Goal: Use online tool/utility: Utilize a website feature to perform a specific function

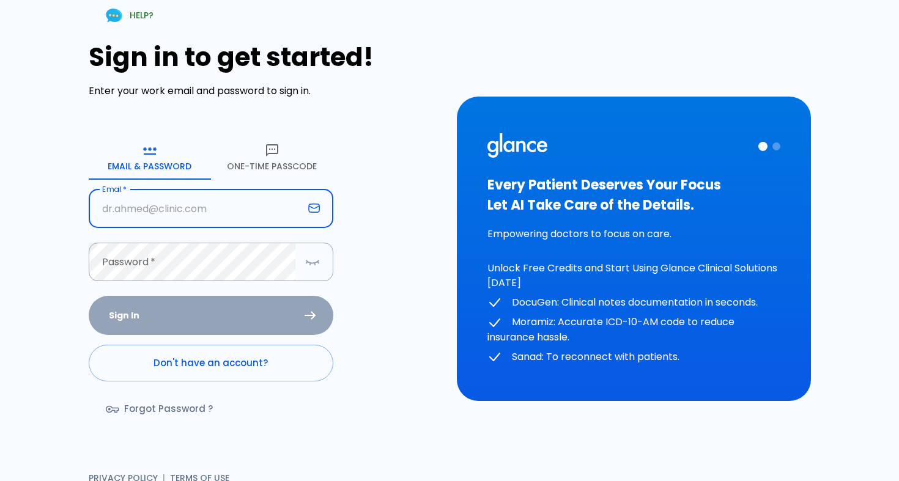
click at [177, 221] on input "text" at bounding box center [196, 209] width 215 height 39
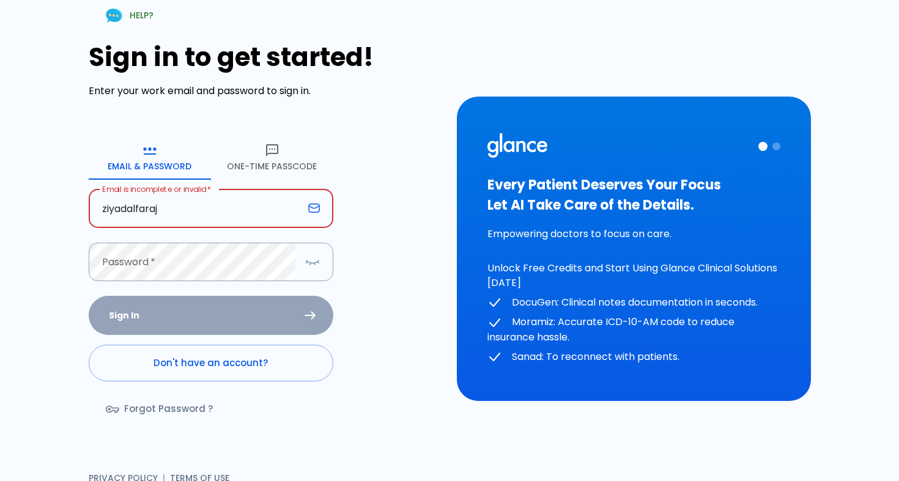
type input "ziyadalfaraj"
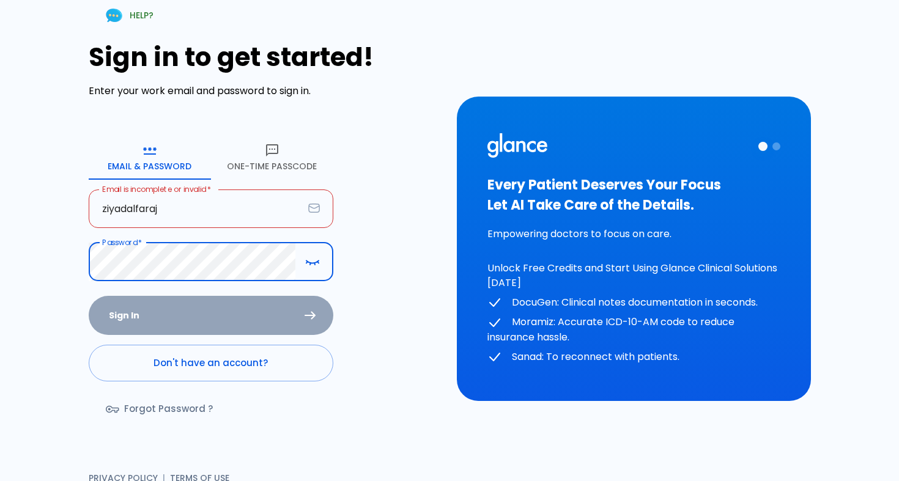
click at [171, 321] on div "Sign In Don't have an account? Forgot Password ?" at bounding box center [211, 366] width 245 height 141
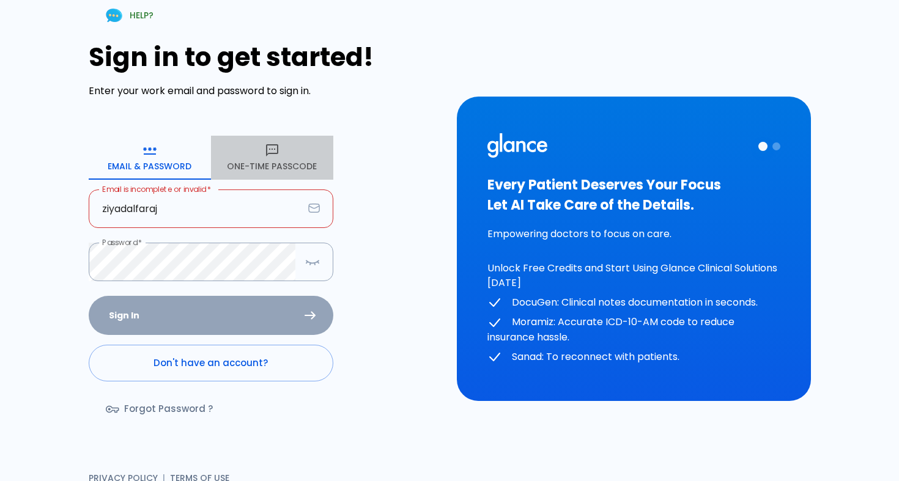
click at [254, 170] on button "One-Time Passcode" at bounding box center [272, 158] width 122 height 44
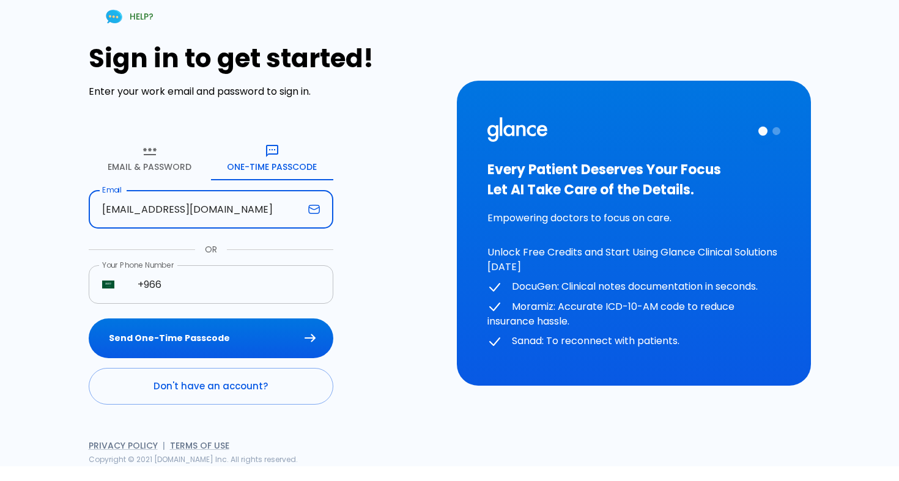
type input "[EMAIL_ADDRESS][DOMAIN_NAME]"
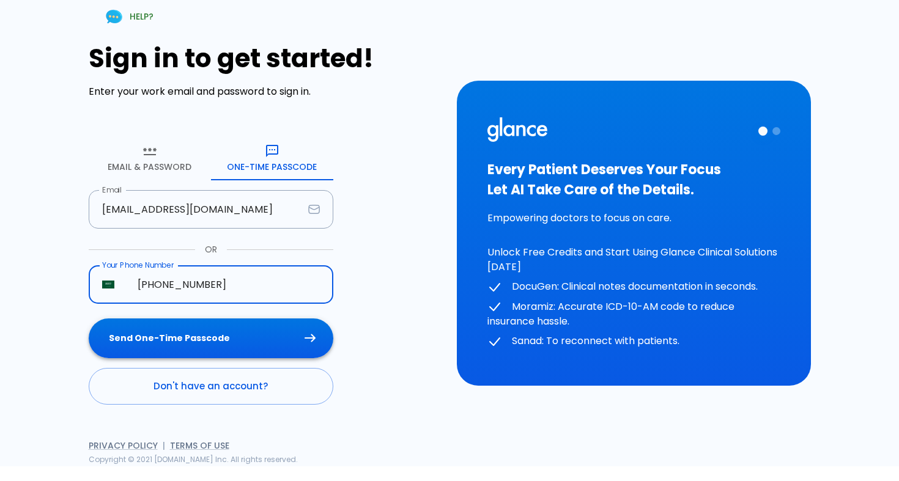
type input "[PHONE_NUMBER]"
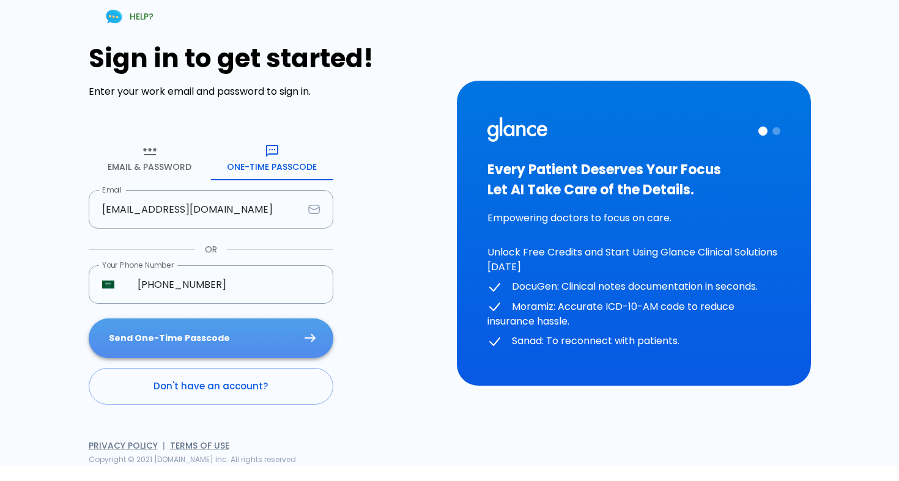
click at [198, 341] on button "Send One-Time Passcode" at bounding box center [211, 339] width 245 height 40
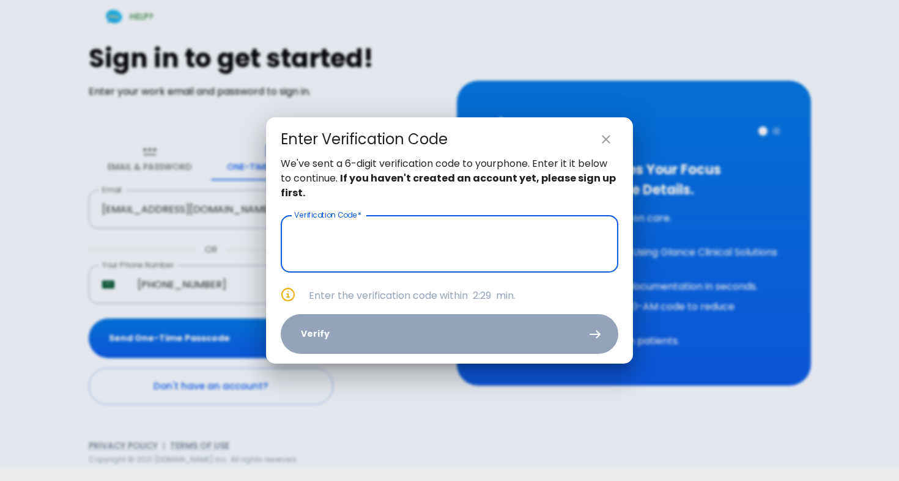
click at [608, 142] on icon "close" at bounding box center [606, 139] width 9 height 9
type input "_ _ _ _ _ _"
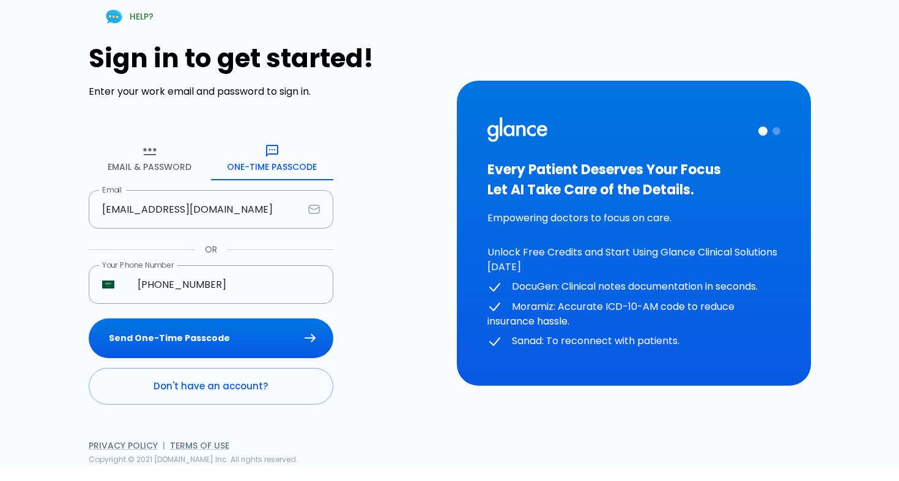
click at [172, 169] on button "Email & Password" at bounding box center [150, 158] width 122 height 44
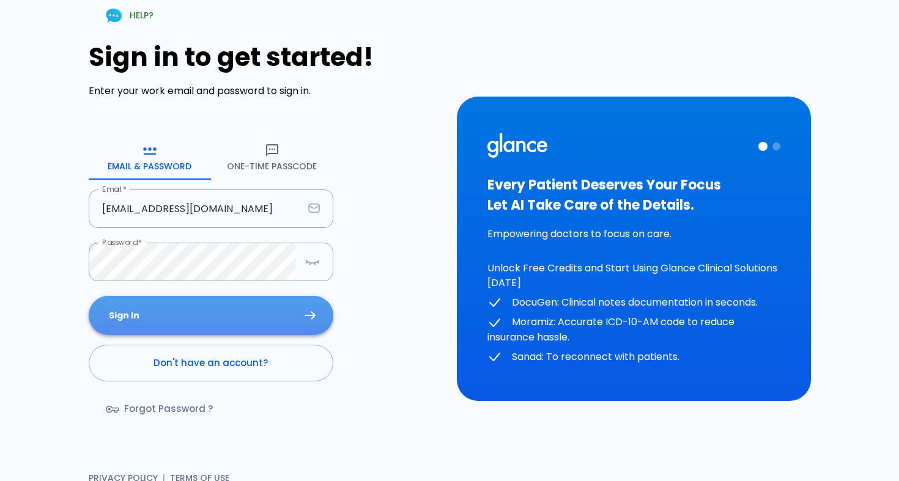
click at [223, 310] on button "Sign In" at bounding box center [211, 316] width 245 height 40
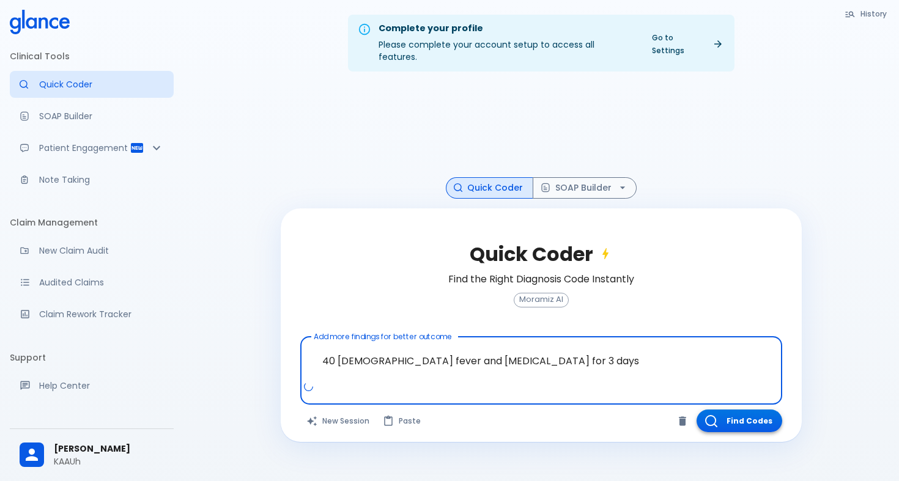
type textarea "40 [DEMOGRAPHIC_DATA] fever and [MEDICAL_DATA] for 3 days"
click at [741, 410] on button "Find Codes" at bounding box center [740, 421] width 86 height 23
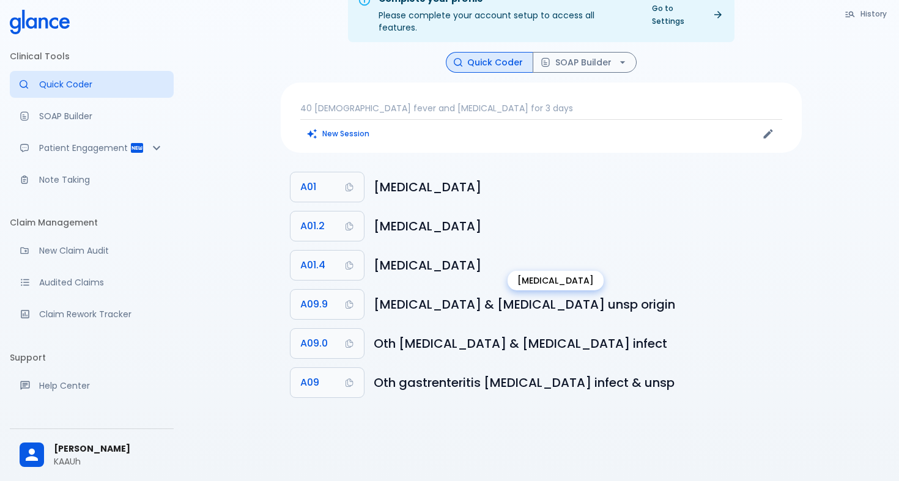
scroll to position [29, 0]
click at [715, 140] on div "40 [DEMOGRAPHIC_DATA] fever and [MEDICAL_DATA] for 3 days New Session" at bounding box center [541, 118] width 521 height 70
click at [340, 102] on p "40 [DEMOGRAPHIC_DATA] fever and [MEDICAL_DATA] for 3 days" at bounding box center [541, 108] width 482 height 12
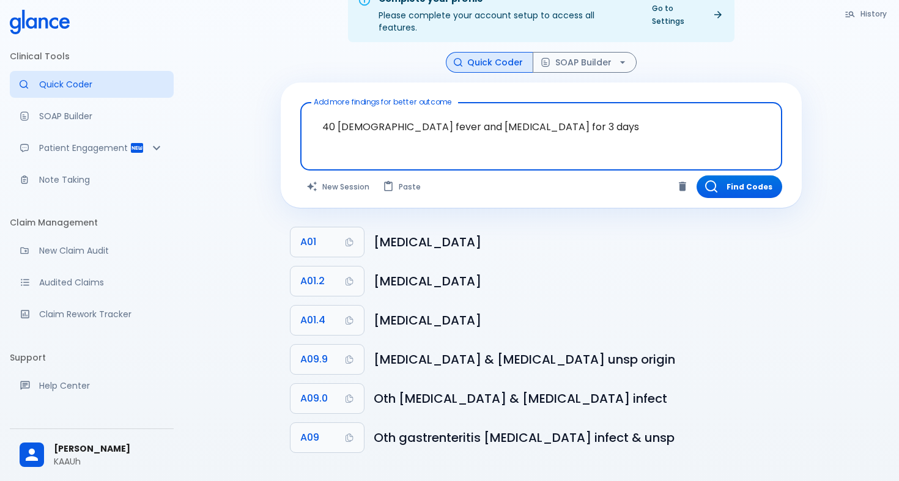
drag, startPoint x: 532, startPoint y: 128, endPoint x: 220, endPoint y: 110, distance: 313.1
click at [220, 110] on div "Complete your profile Please complete your account setup to access all features…" at bounding box center [542, 229] width 716 height 516
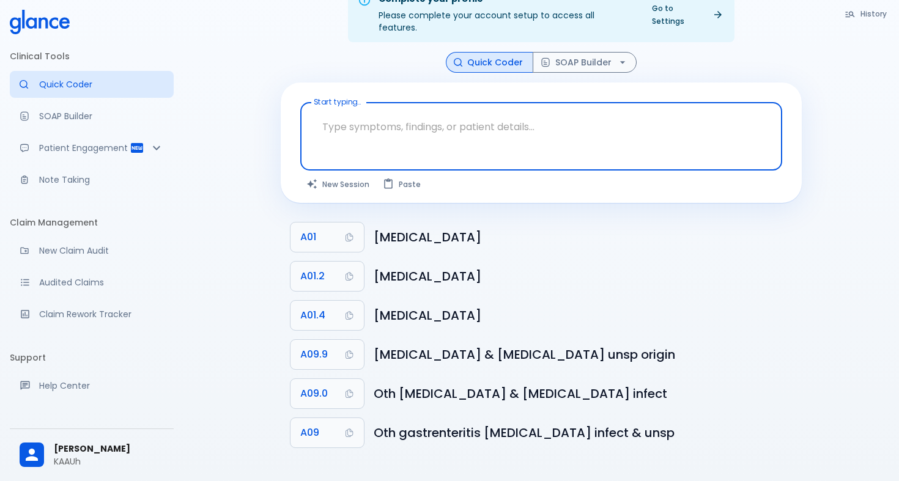
click at [372, 108] on textarea at bounding box center [541, 127] width 465 height 39
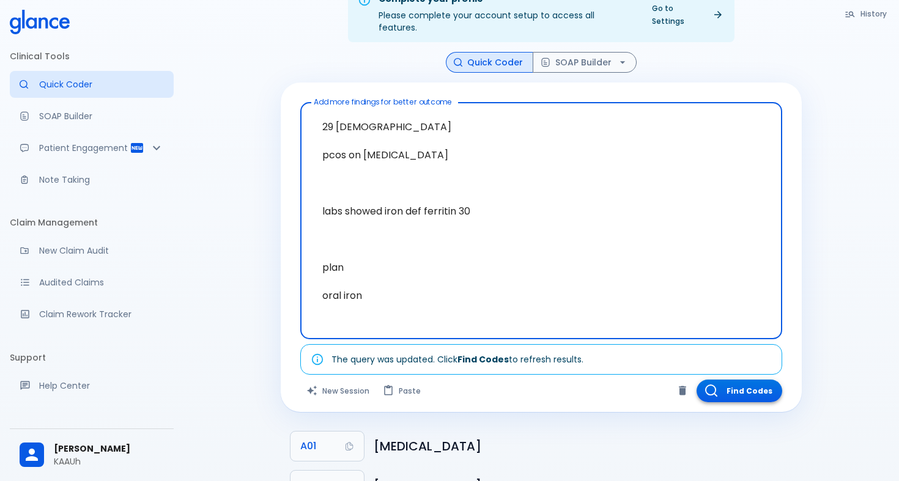
type textarea "29 [DEMOGRAPHIC_DATA] pcos on [MEDICAL_DATA] labs showed iron def ferritin 30 p…"
click at [745, 380] on button "Find Codes" at bounding box center [740, 391] width 86 height 23
